Goal: Task Accomplishment & Management: Use online tool/utility

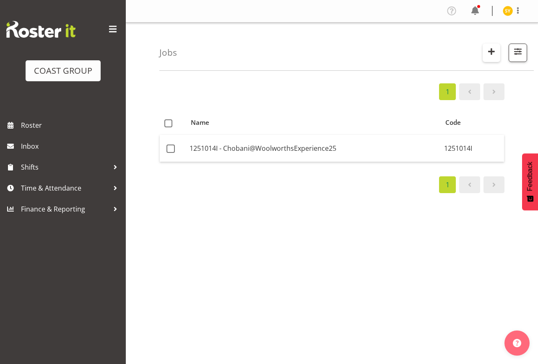
click at [497, 50] on span "button" at bounding box center [491, 51] width 11 height 11
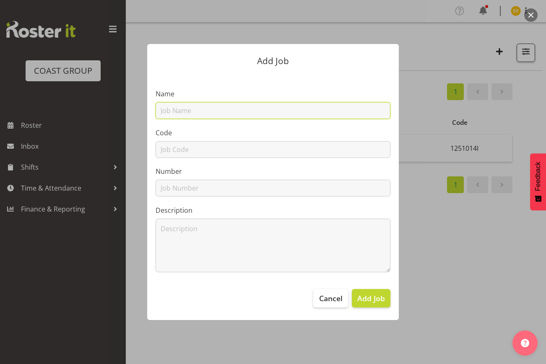
drag, startPoint x: 256, startPoint y: 107, endPoint x: 238, endPoint y: 116, distance: 20.6
click at [256, 107] on input "text" at bounding box center [272, 110] width 235 height 17
paste input "12602020"
type input "12602020"
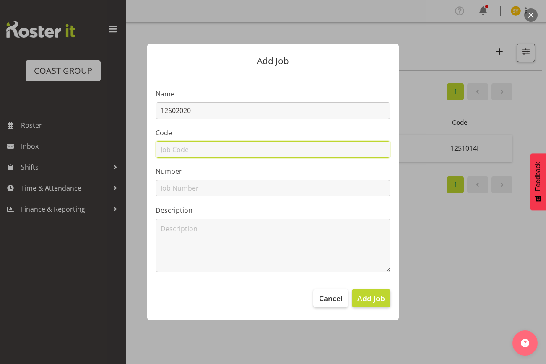
click at [180, 150] on input "text" at bounding box center [272, 149] width 235 height 17
paste input "12602020"
type input "12602020"
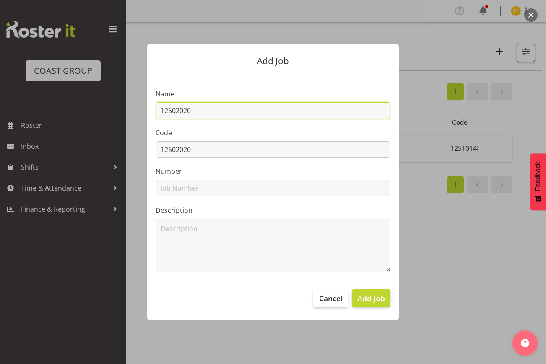
click at [236, 109] on input "12602020" at bounding box center [272, 110] width 235 height 17
click at [230, 107] on input "12602020 -" at bounding box center [272, 110] width 235 height 17
paste input "Sail GP 2026"
drag, startPoint x: 125, startPoint y: 113, endPoint x: 103, endPoint y: 113, distance: 21.8
click at [103, 114] on div "Add Job Name 12602020 - Sail GP 2026 Code 12602020 Number Description Cancel Ad…" at bounding box center [273, 182] width 402 height 318
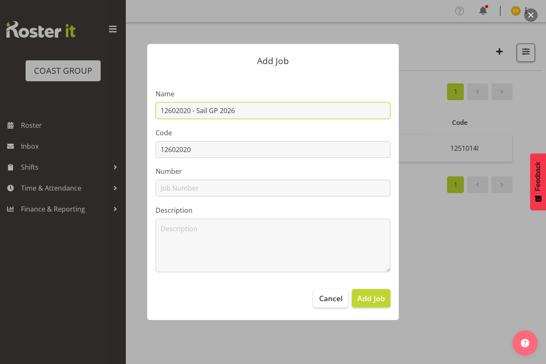
type input "12602020 - Sail GP 2026"
click at [277, 112] on input "12602020 - Sail GP 2026" at bounding box center [272, 110] width 235 height 17
drag, startPoint x: 278, startPoint y: 112, endPoint x: 70, endPoint y: 102, distance: 208.5
click at [70, 102] on div "Add Job Name 12602020 - Sail GP 2026 Code 12602020 Number Description Cancel Ad…" at bounding box center [273, 182] width 546 height 364
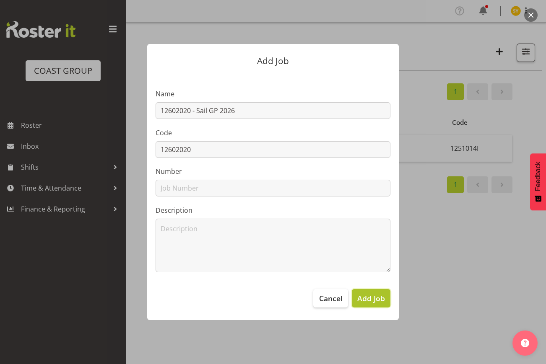
click at [365, 296] on span "Add Job" at bounding box center [371, 298] width 28 height 11
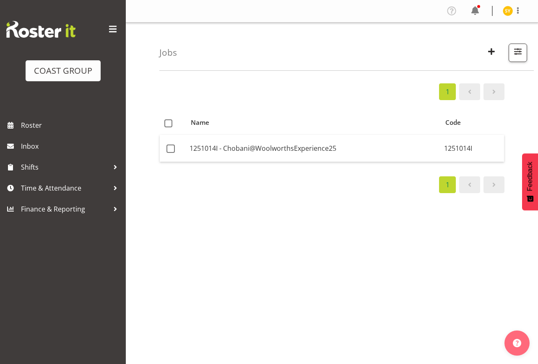
click at [519, 244] on div "1 Name Code 1251014I - Chobani@WoolworthsExperience25 1251014I 1" at bounding box center [348, 244] width 378 height 335
click at [492, 55] on span "button" at bounding box center [491, 51] width 11 height 11
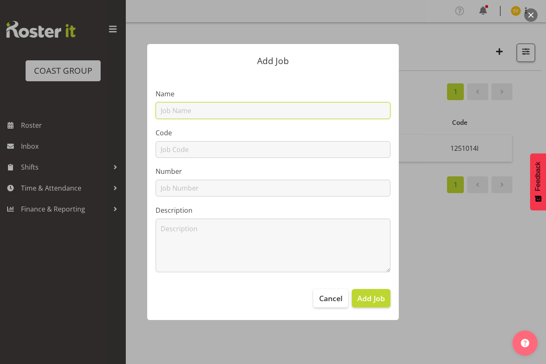
click at [202, 115] on input "text" at bounding box center [272, 110] width 235 height 17
paste input "1251019A"
type input "1251019A"
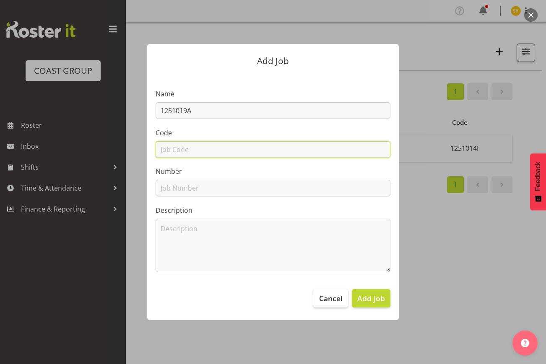
click at [179, 146] on input "text" at bounding box center [272, 149] width 235 height 17
paste input "1251019A"
type input "1251019A"
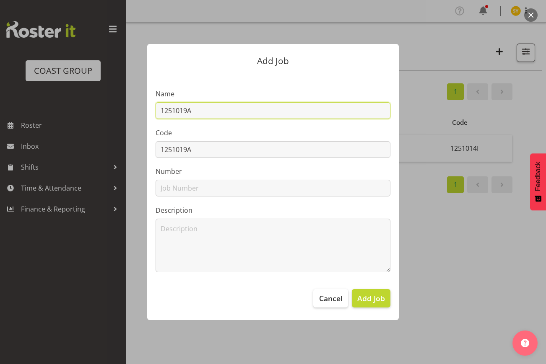
click at [218, 117] on input "1251019A" at bounding box center [272, 110] width 235 height 17
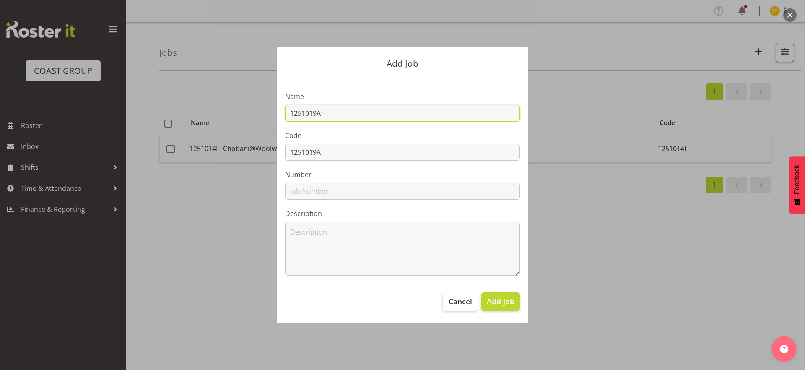
click at [341, 116] on input "1251019A -" at bounding box center [402, 113] width 235 height 17
paste input "Apprentice of the year25-BCITO"
type input "1251019A - Apprentice of the year25-BCITO"
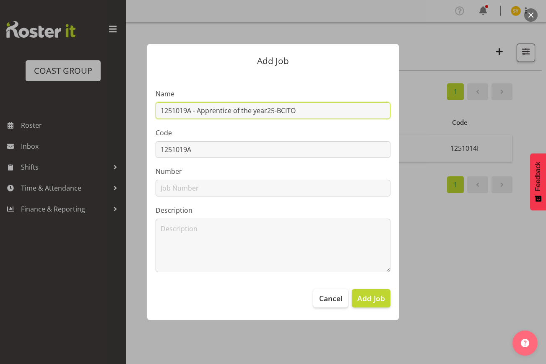
drag, startPoint x: 310, startPoint y: 110, endPoint x: 86, endPoint y: 100, distance: 223.6
click at [86, 100] on div "Add Job Name 1251019A - Apprentice of the year25-BCITO Code 1251019A Number Des…" at bounding box center [273, 182] width 402 height 318
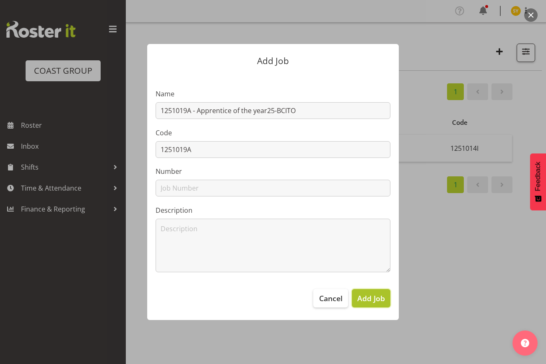
click at [372, 301] on span "Add Job" at bounding box center [371, 298] width 28 height 11
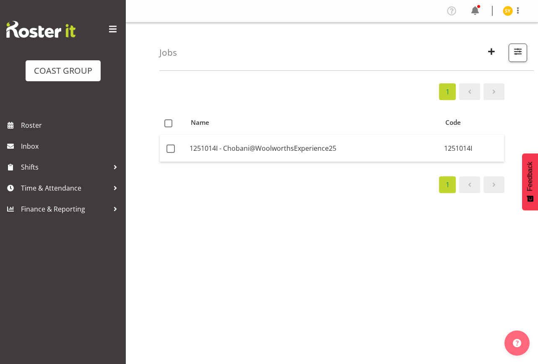
click at [531, 127] on div "1 Name Code 1251014I - Chobani@WoolworthsExperience25 1251014I 1" at bounding box center [348, 244] width 378 height 335
